Goal: Task Accomplishment & Management: Use online tool/utility

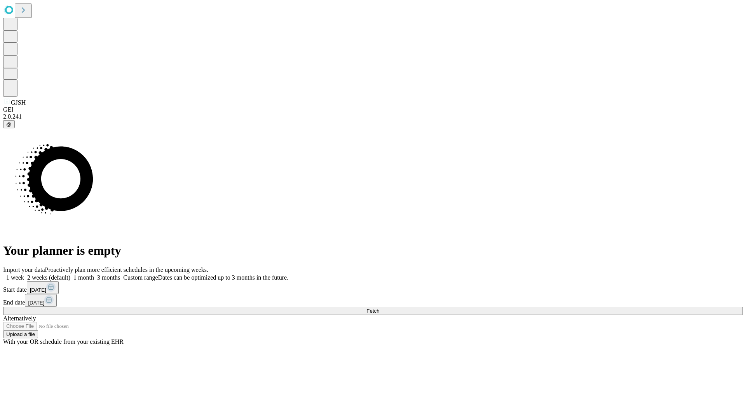
click at [379, 308] on span "Fetch" at bounding box center [372, 311] width 13 height 6
